Goal: Task Accomplishment & Management: Use online tool/utility

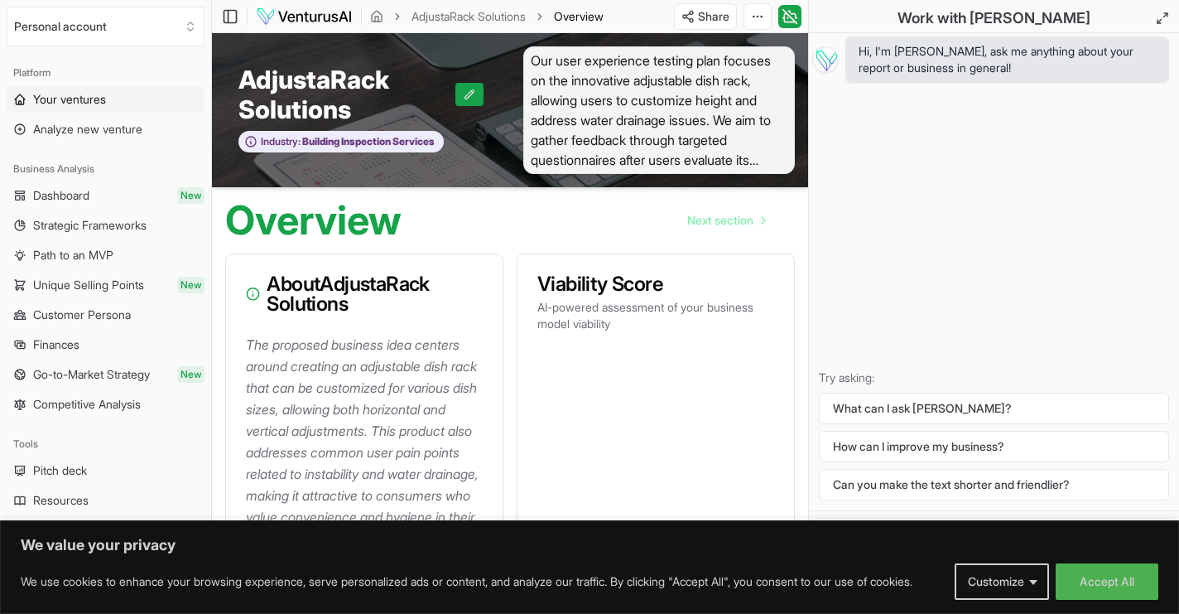
click at [88, 99] on span "Your ventures" at bounding box center [69, 99] width 73 height 17
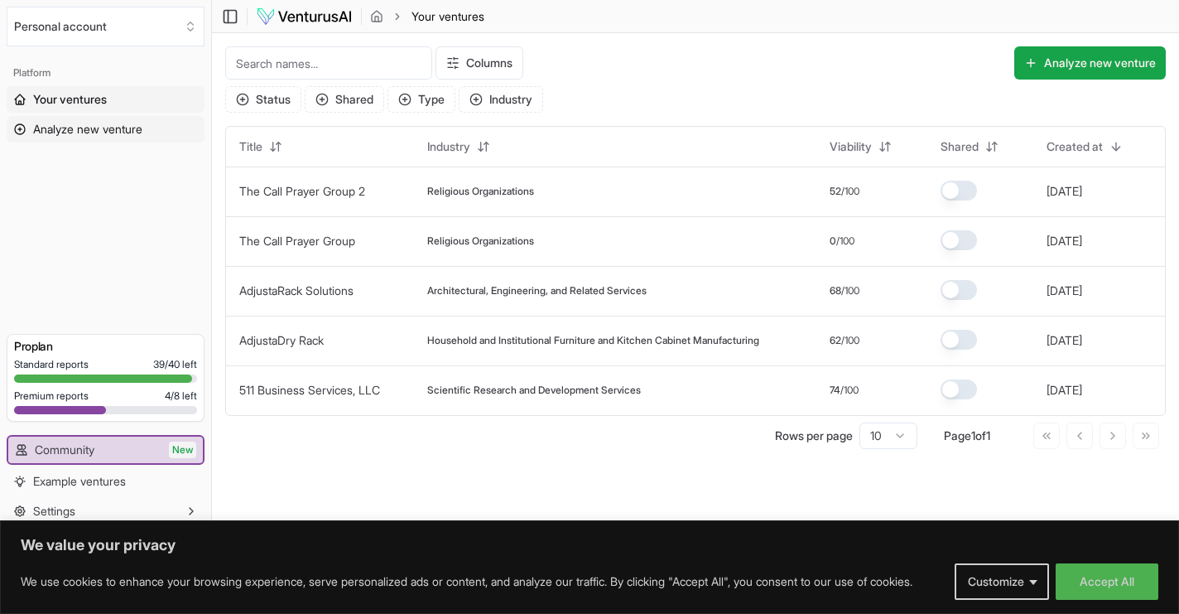
click at [113, 122] on span "Analyze new venture" at bounding box center [87, 129] width 109 height 17
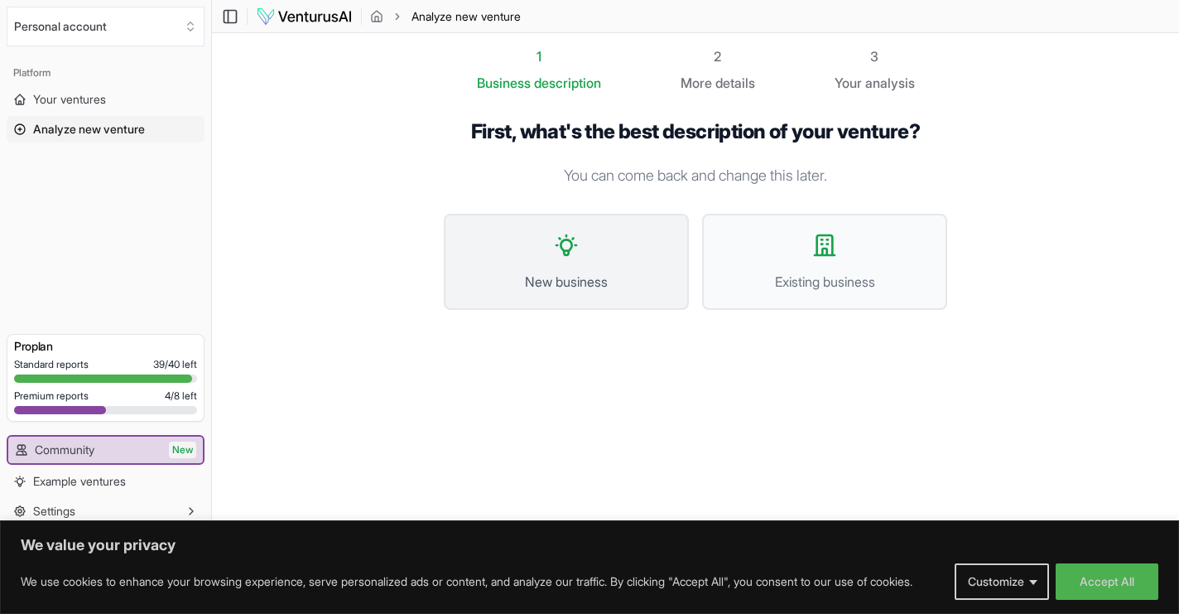
click at [586, 279] on span "New business" at bounding box center [566, 282] width 209 height 20
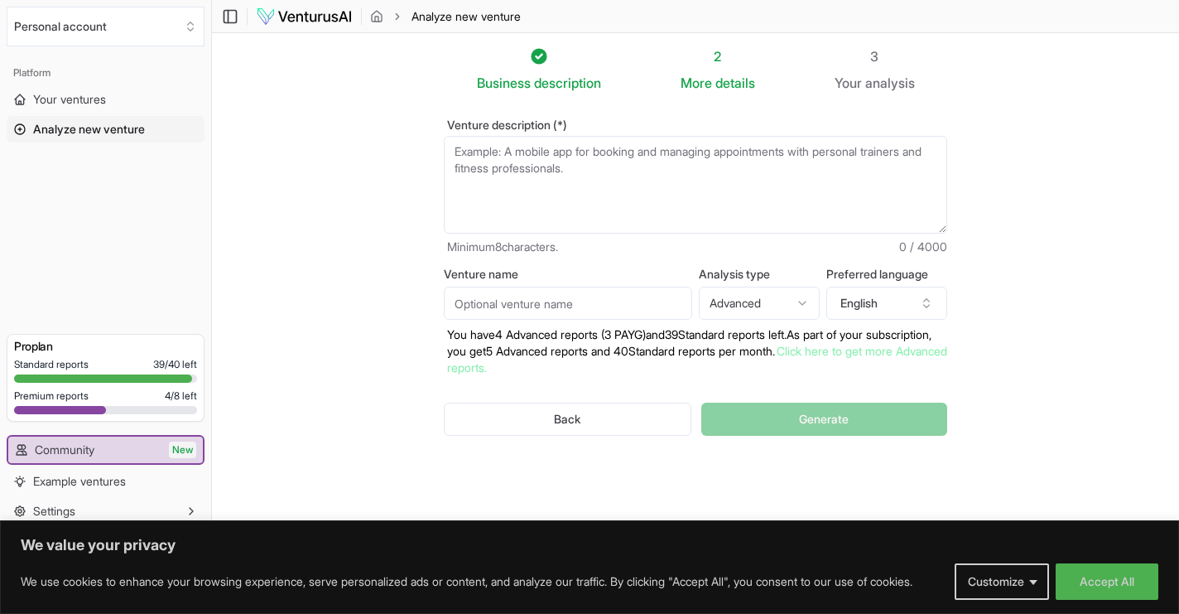
click at [481, 162] on textarea "Venture description (*)" at bounding box center [696, 185] width 504 height 98
paste textarea "Create a procedural document to structure a plan for planning, organizing, and …"
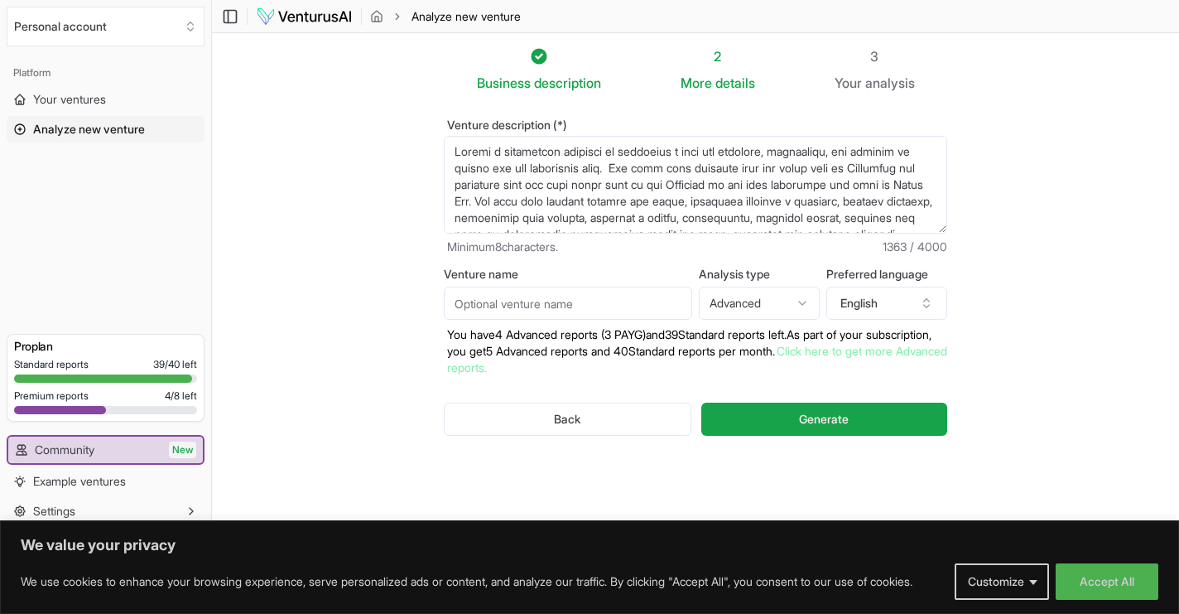
scroll to position [199, 0]
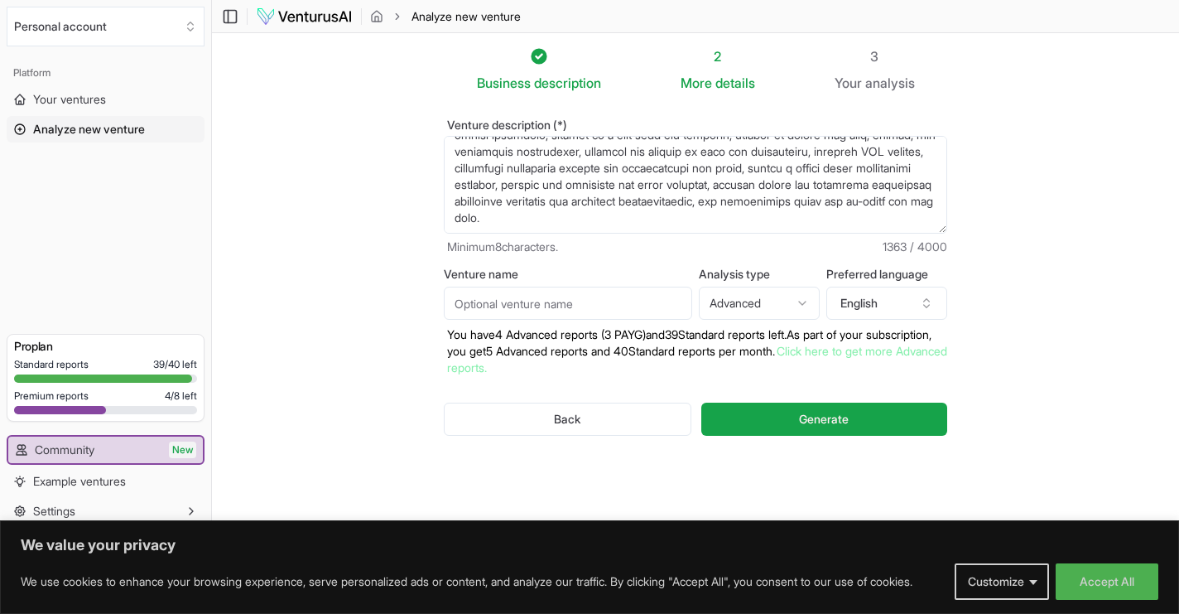
type textarea "Create a procedural document to structure a plan for planning, organizing, and …"
click at [639, 308] on input "Venture name" at bounding box center [568, 303] width 248 height 33
type input "FBCG Car and Bike Show"
click at [798, 308] on html "We value your privacy We use cookies to enhance your browsing experience, serve…" at bounding box center [589, 307] width 1179 height 614
select select "standard"
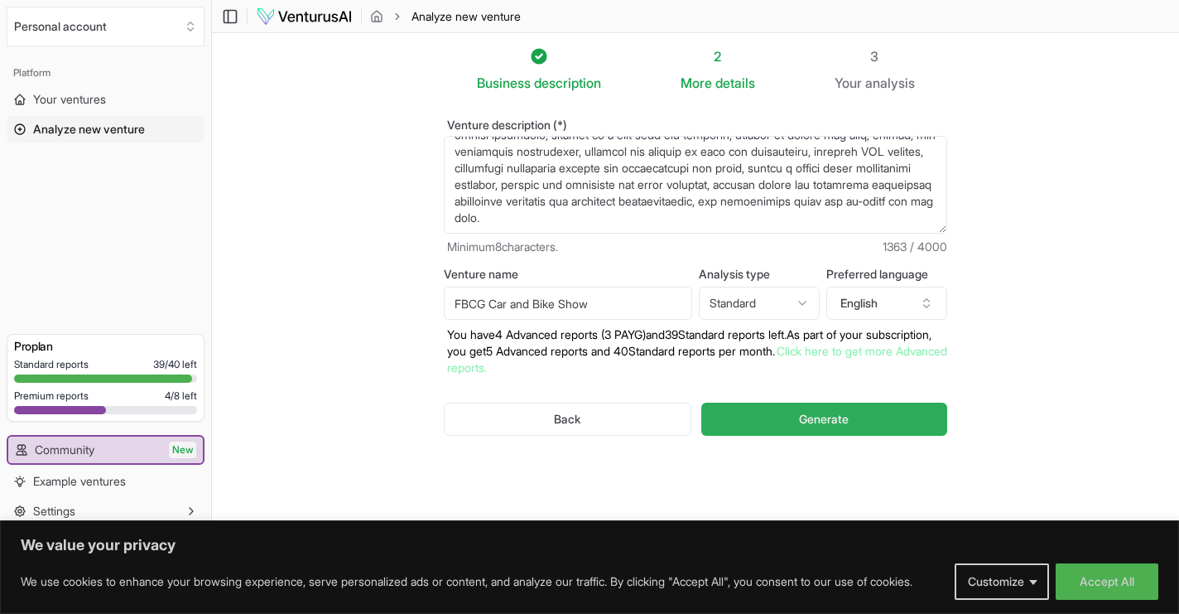
click at [816, 427] on button "Generate" at bounding box center [825, 419] width 246 height 33
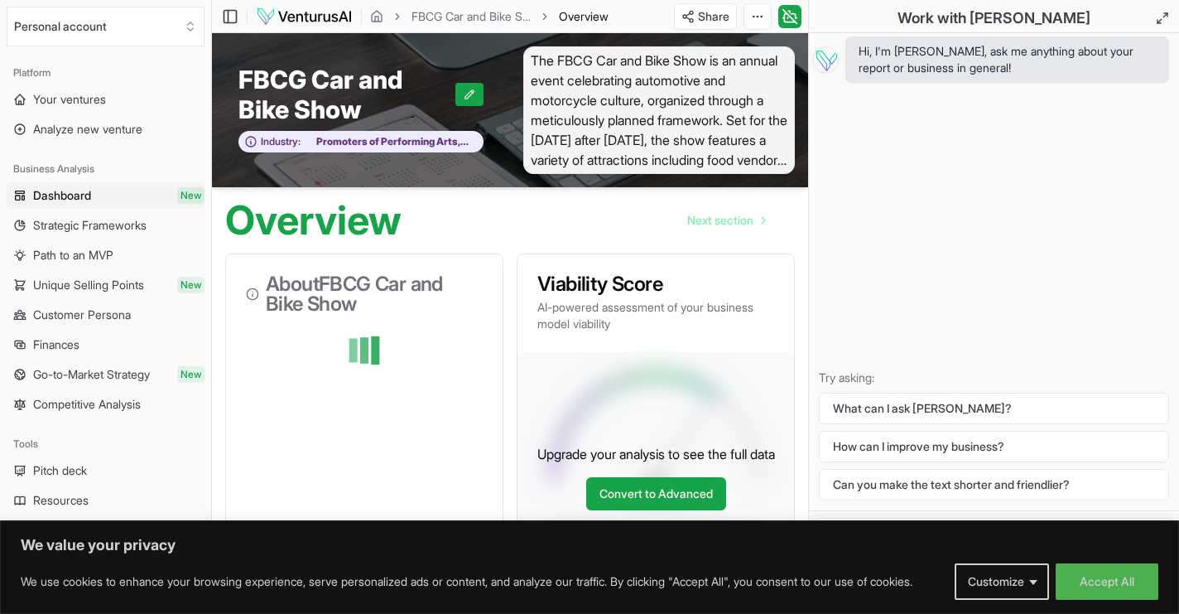
click at [875, 309] on div "Hi, I'm [PERSON_NAME], ask me anything about your report or business in general…" at bounding box center [994, 271] width 370 height 477
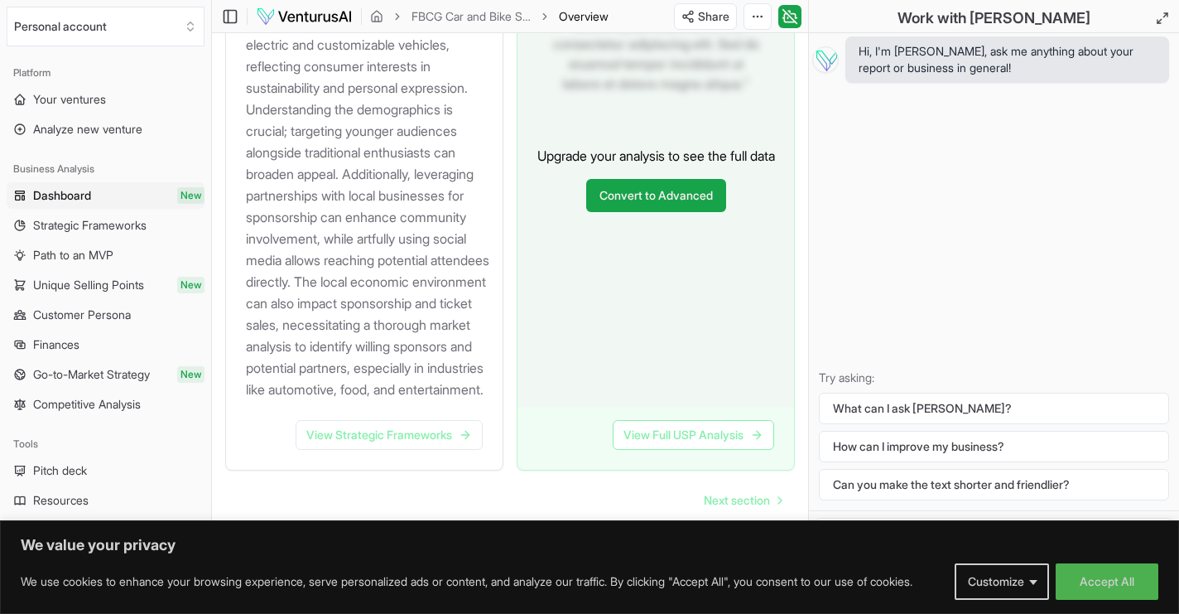
scroll to position [2200, 0]
click at [735, 502] on span "Next section" at bounding box center [737, 500] width 66 height 17
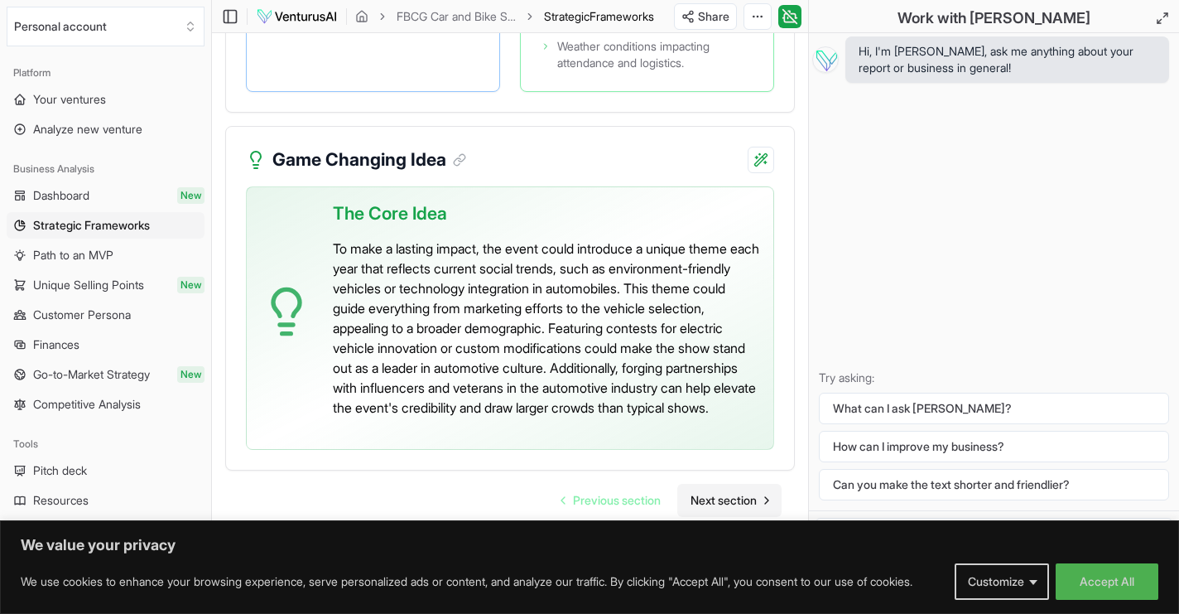
scroll to position [4742, 0]
click at [727, 500] on span "Next section" at bounding box center [724, 500] width 66 height 17
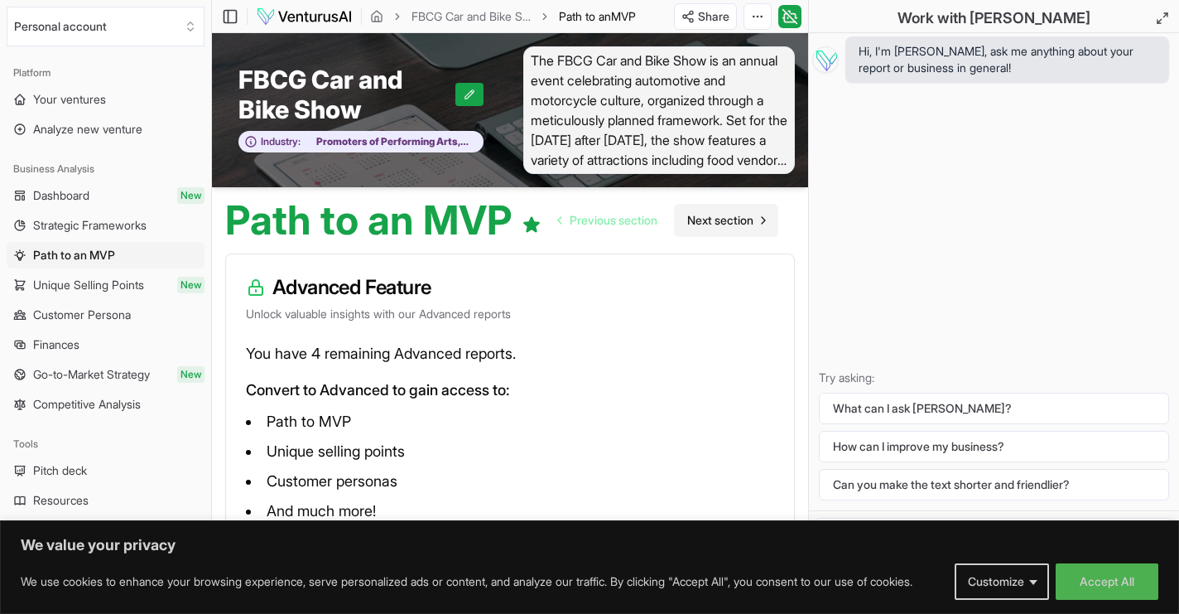
click at [716, 224] on span "Next section" at bounding box center [720, 220] width 66 height 17
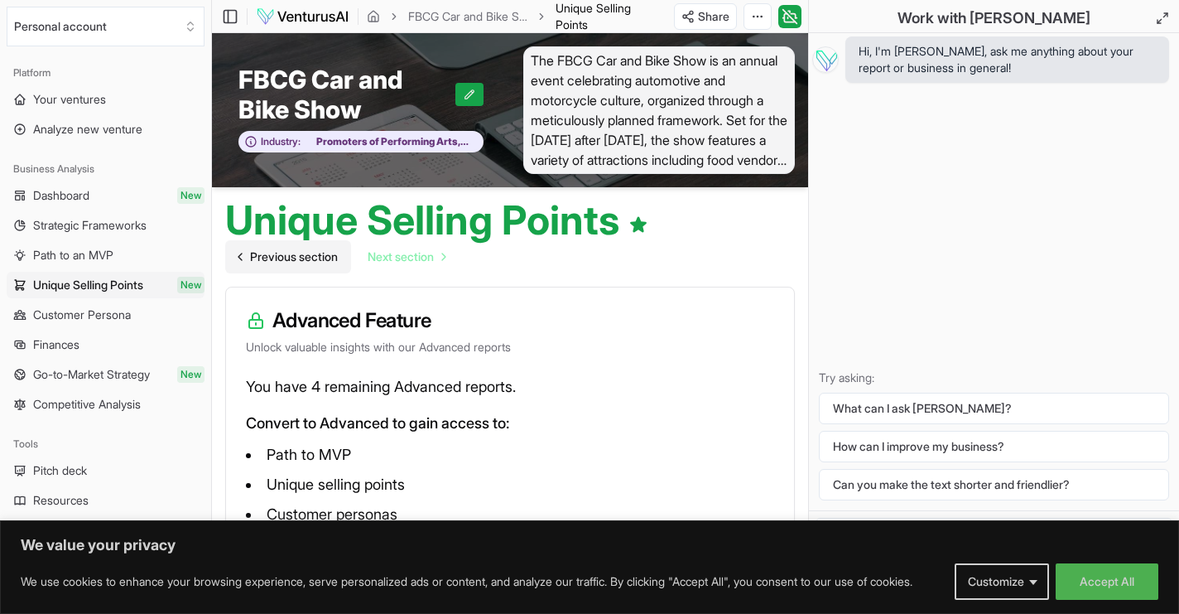
click at [306, 256] on span "Previous section" at bounding box center [294, 256] width 88 height 17
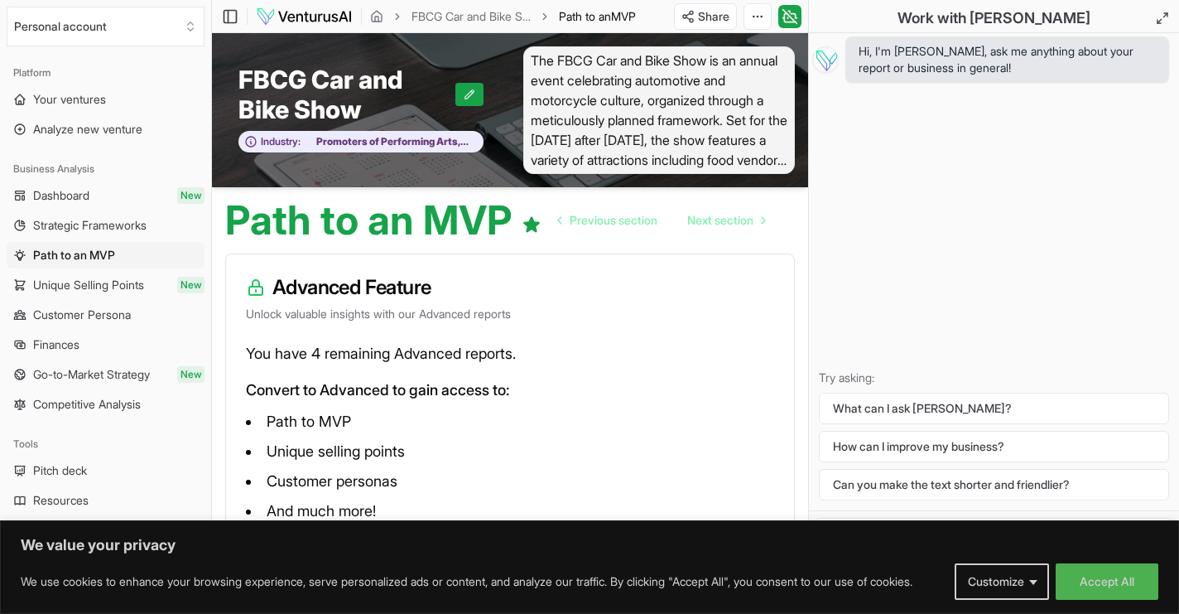
scroll to position [69, 0]
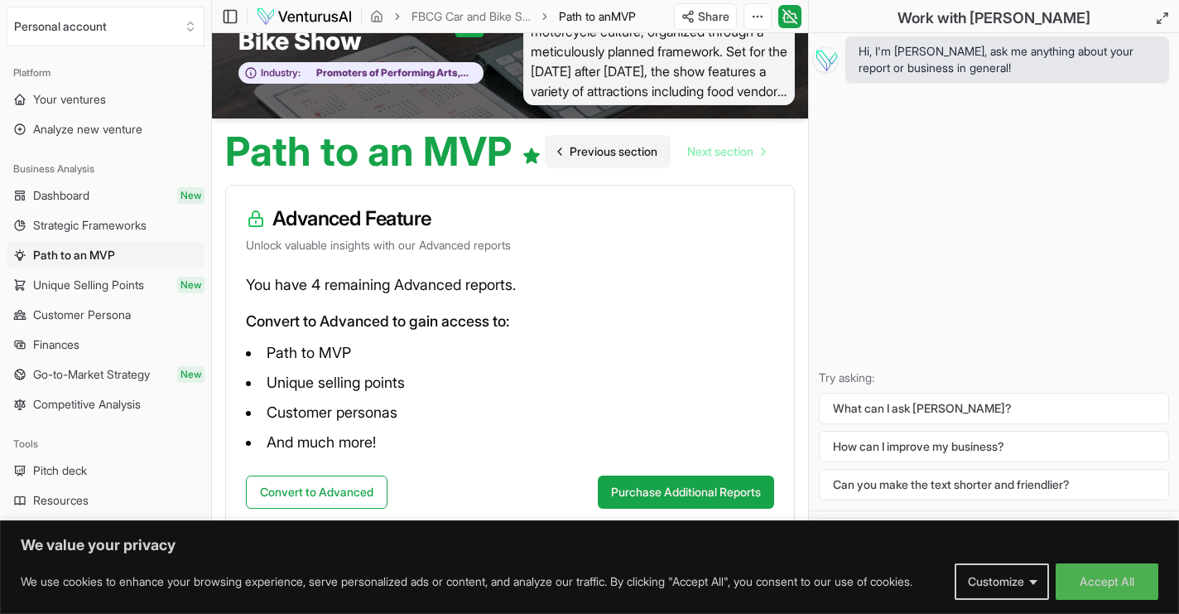
click at [576, 157] on span "Previous section" at bounding box center [614, 151] width 88 height 17
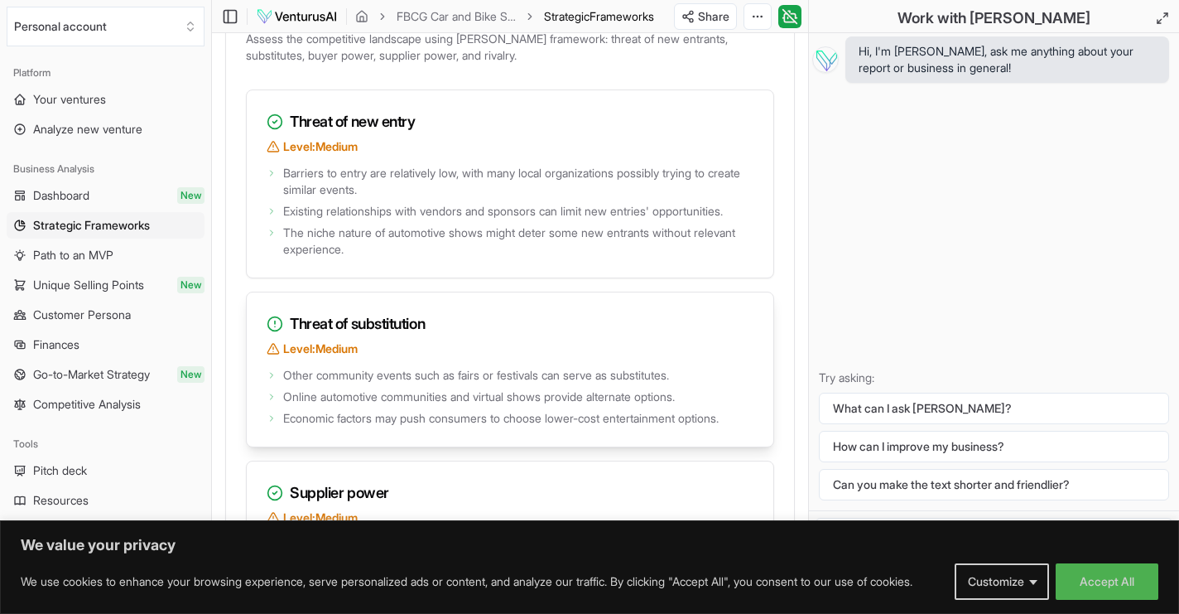
scroll to position [2898, 0]
